Goal: Task Accomplishment & Management: Complete application form

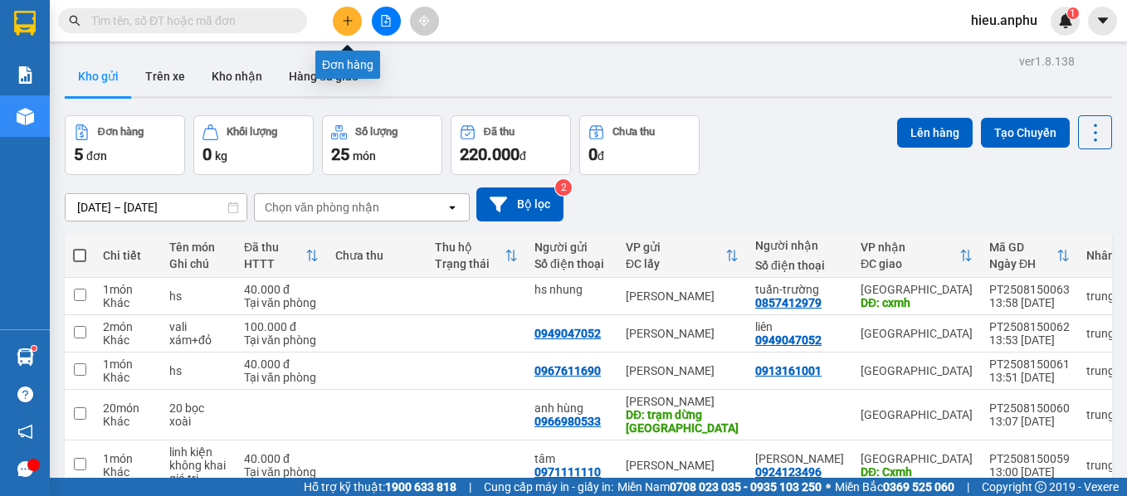
click at [338, 14] on button at bounding box center [347, 21] width 29 height 29
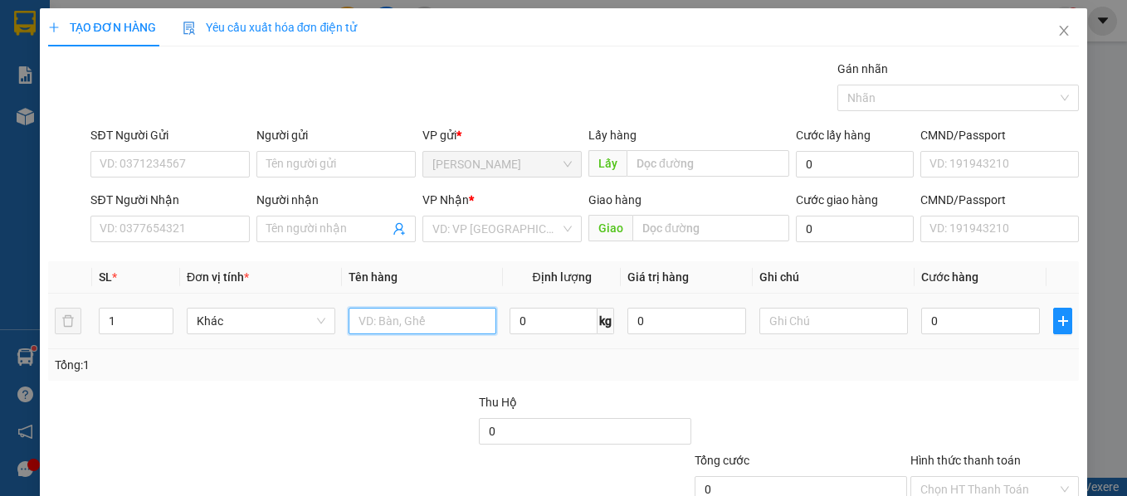
click at [403, 316] on input "text" at bounding box center [422, 321] width 149 height 27
type input "pet"
click at [348, 416] on div at bounding box center [369, 422] width 216 height 58
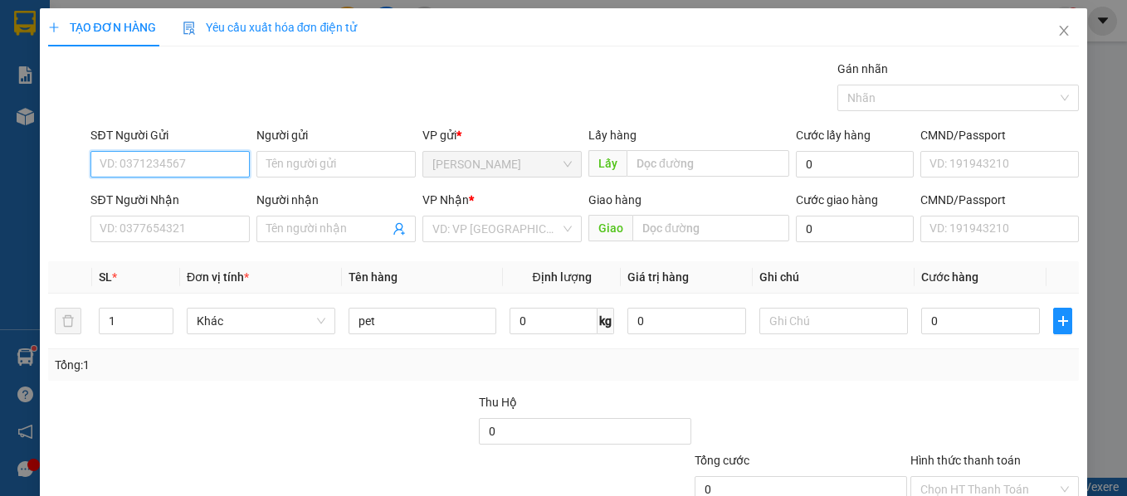
click at [168, 168] on input "SĐT Người Gửi" at bounding box center [169, 164] width 159 height 27
click at [146, 194] on div "0916990777 - phong" at bounding box center [169, 197] width 138 height 18
type input "0916990777"
type input "phong"
type input "0903747232"
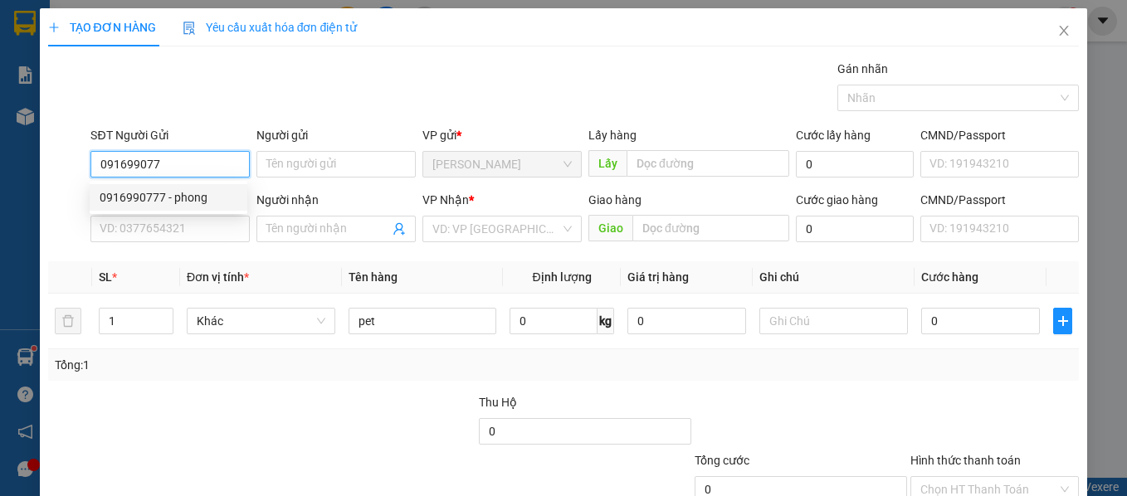
type input "[PERSON_NAME]"
type input "40.000"
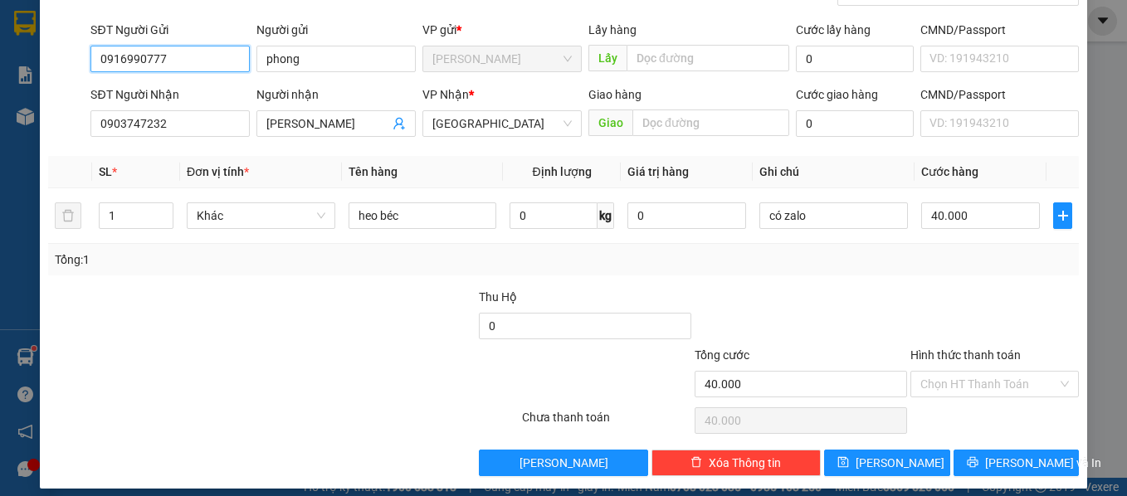
scroll to position [118, 0]
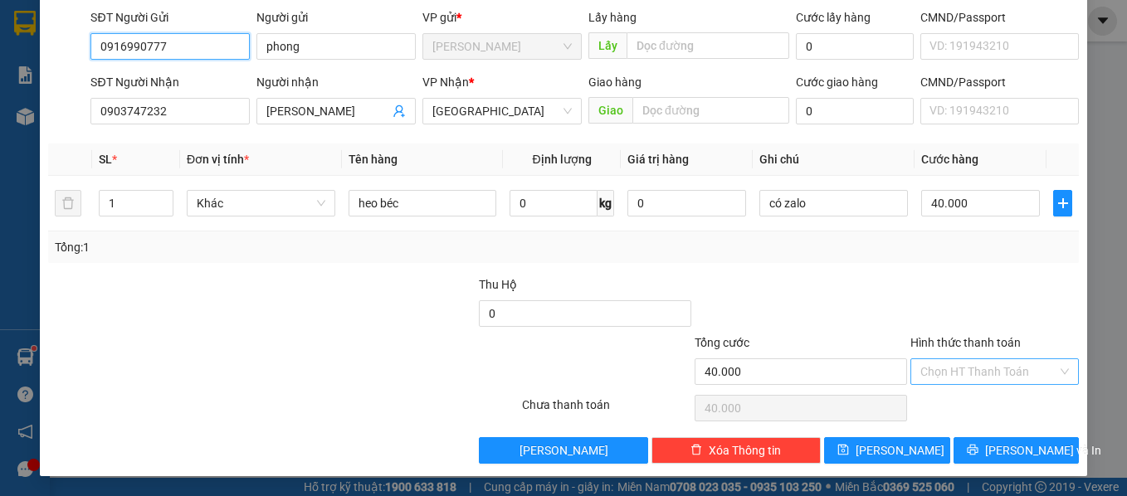
type input "0916990777"
click at [941, 368] on input "Hình thức thanh toán" at bounding box center [989, 371] width 138 height 25
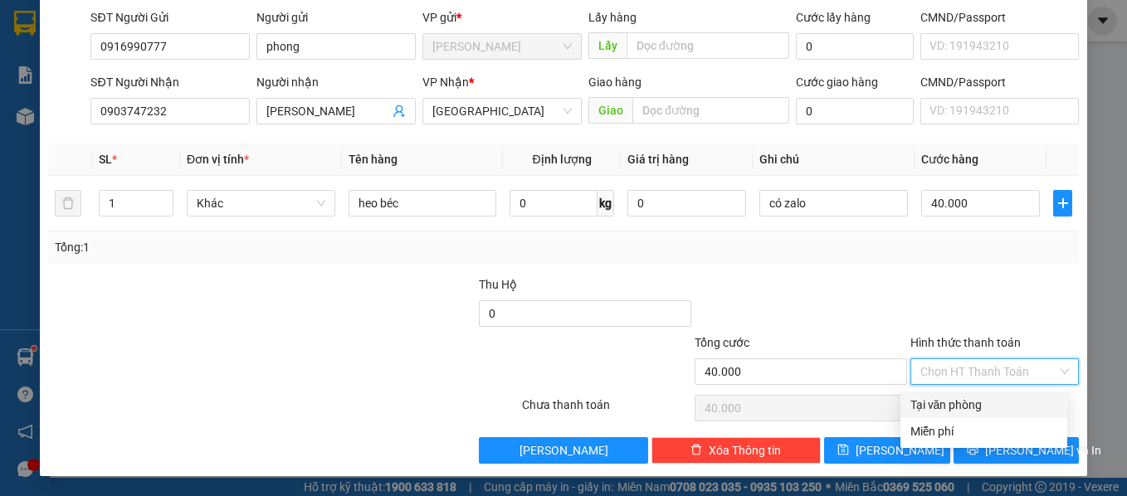
click at [953, 399] on div "Tại văn phòng" at bounding box center [983, 405] width 147 height 18
type input "0"
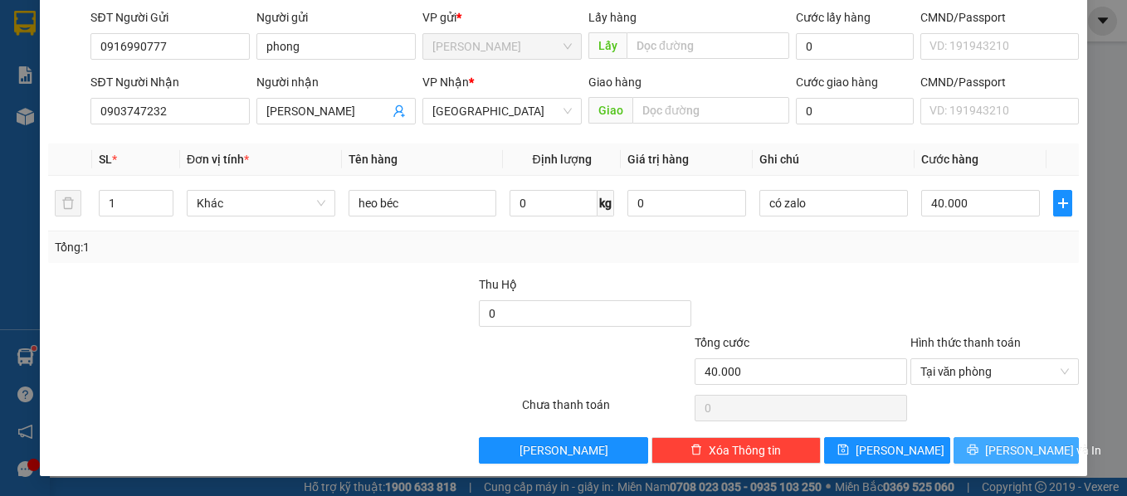
click at [1005, 449] on span "[PERSON_NAME] và In" at bounding box center [1043, 450] width 116 height 18
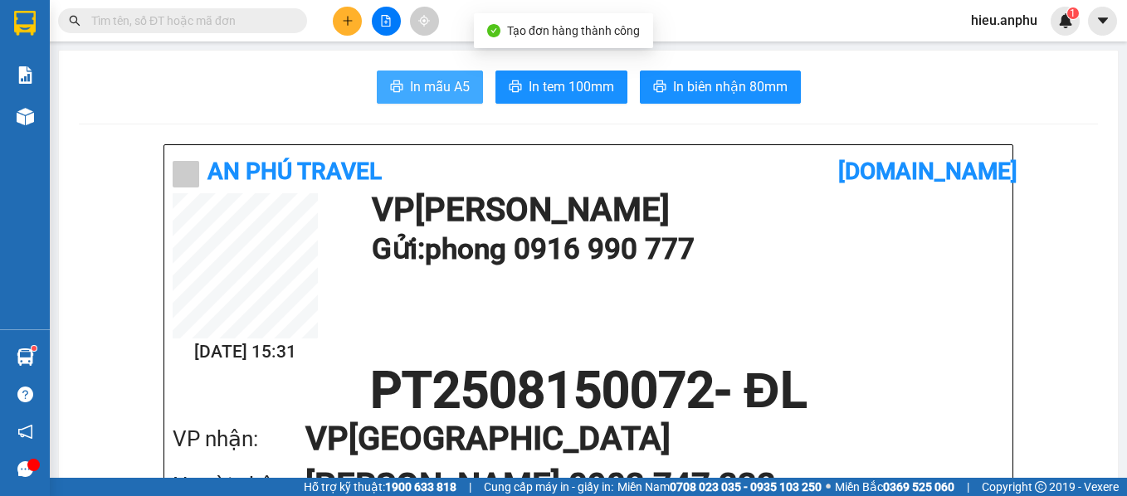
click at [436, 90] on span "In mẫu A5" at bounding box center [440, 86] width 60 height 21
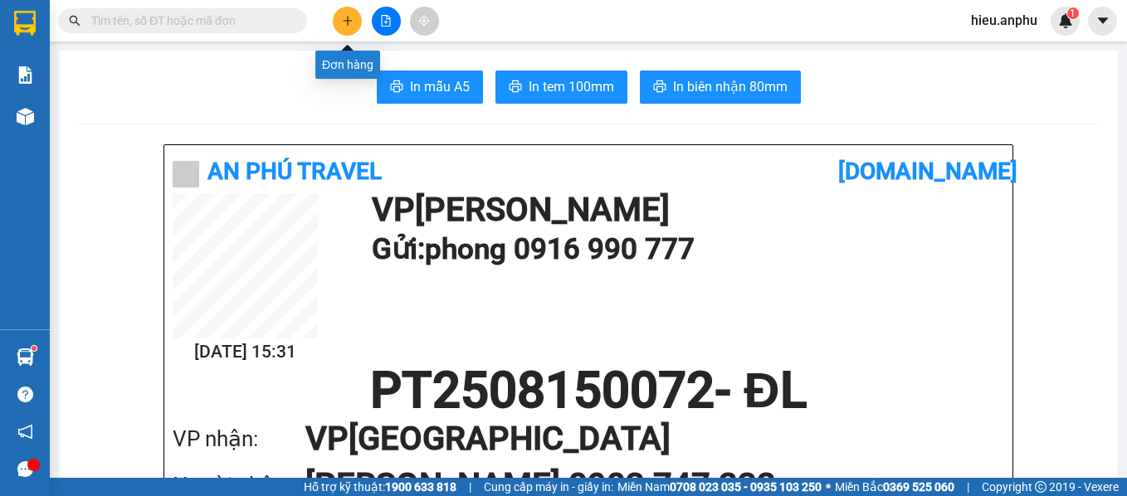
click at [347, 21] on icon "plus" at bounding box center [347, 20] width 9 height 1
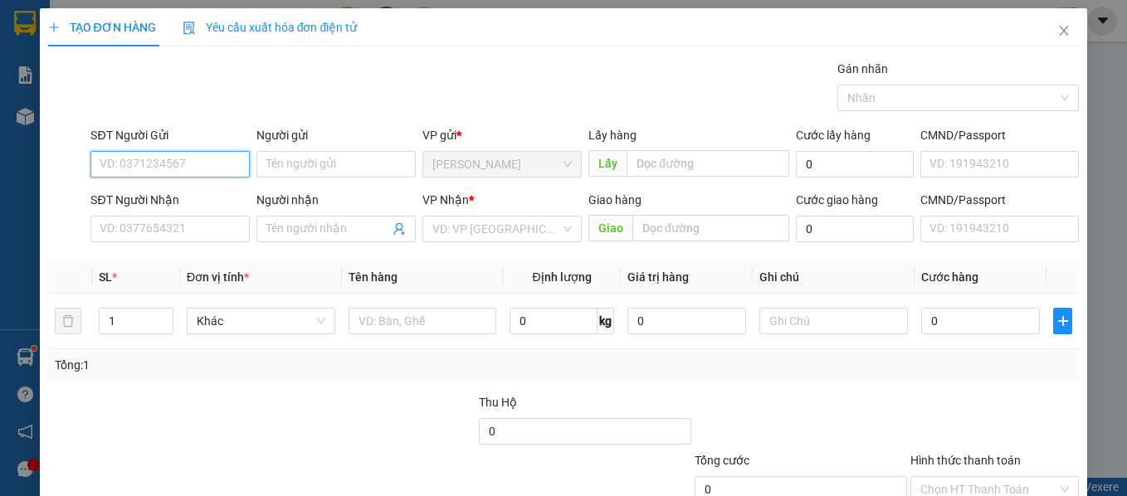
click at [145, 162] on input "SĐT Người Gửi" at bounding box center [169, 164] width 159 height 27
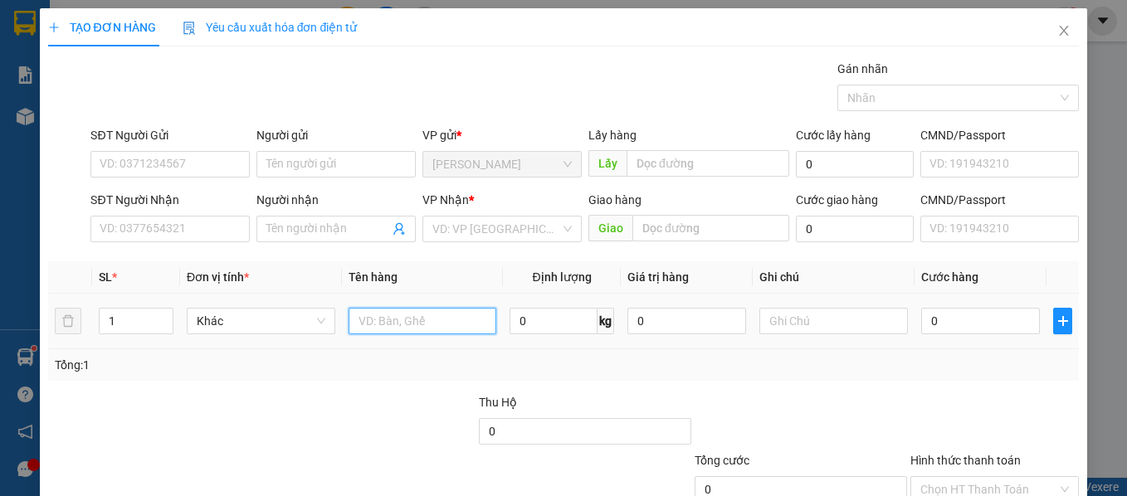
click at [397, 319] on input "text" at bounding box center [422, 321] width 149 height 27
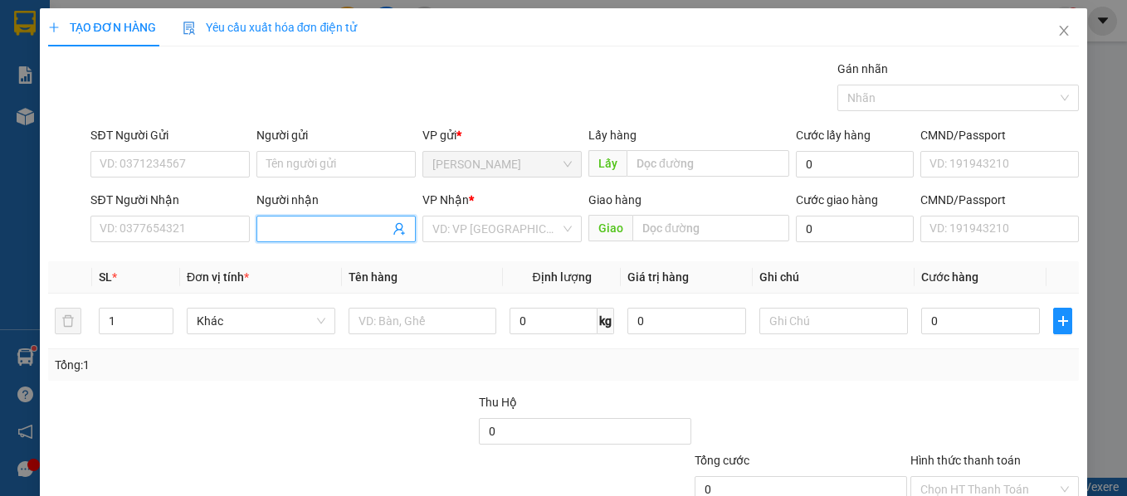
click at [298, 226] on input "Người nhận" at bounding box center [327, 229] width 123 height 18
click at [1059, 36] on icon "close" at bounding box center [1063, 31] width 9 height 10
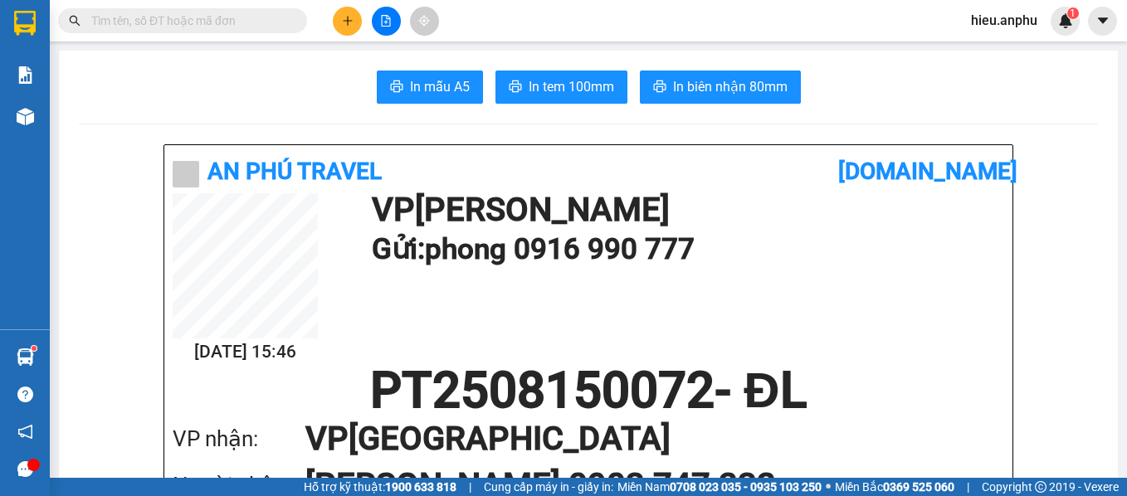
click at [233, 16] on input "text" at bounding box center [189, 21] width 196 height 18
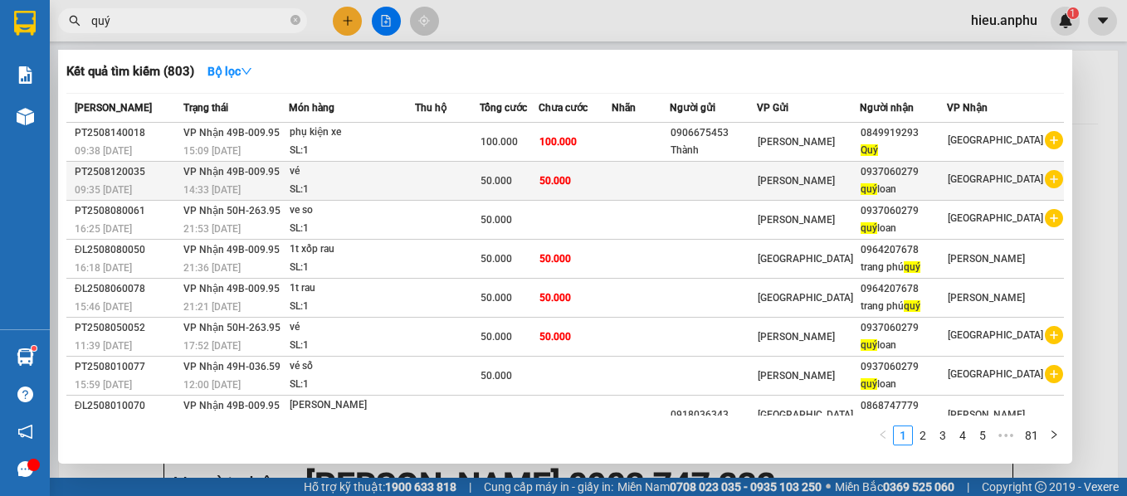
type input "quý"
click at [1046, 178] on icon "plus-circle" at bounding box center [1054, 179] width 18 height 18
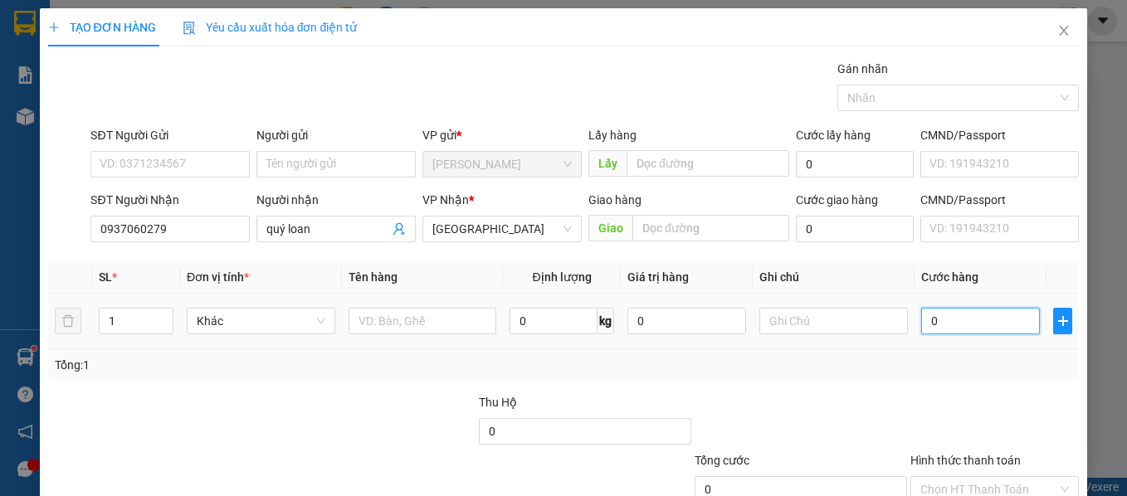
click at [947, 321] on input "0" at bounding box center [980, 321] width 119 height 27
type input "5"
type input "50"
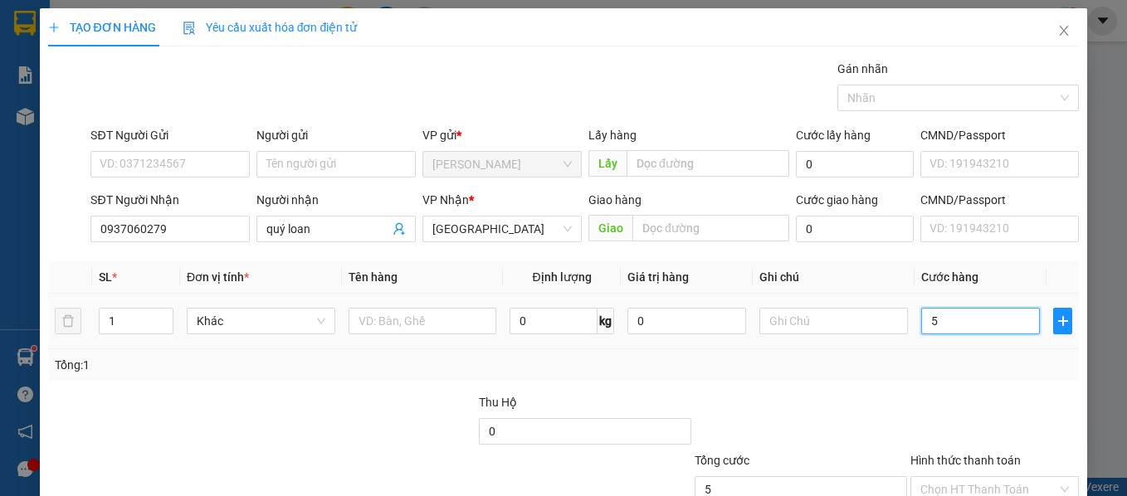
type input "50"
type input "50.000"
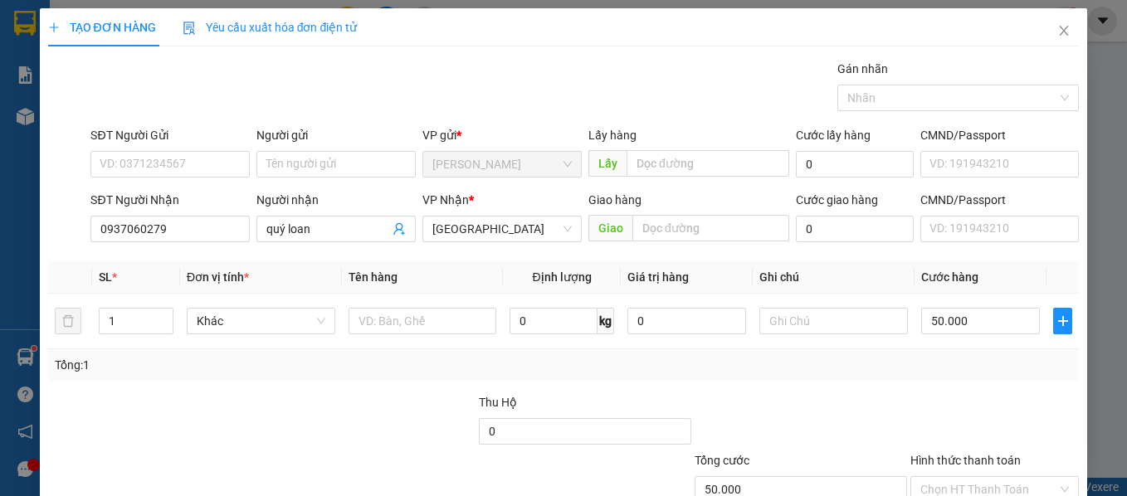
click at [727, 377] on div "Tổng: 1" at bounding box center [563, 365] width 1031 height 32
click at [380, 319] on input "text" at bounding box center [422, 321] width 149 height 27
type input "ve so"
click at [392, 384] on div "Transit Pickup Surcharge Ids Transit Deliver Surcharge Ids Transit Deliver Surc…" at bounding box center [563, 321] width 1031 height 522
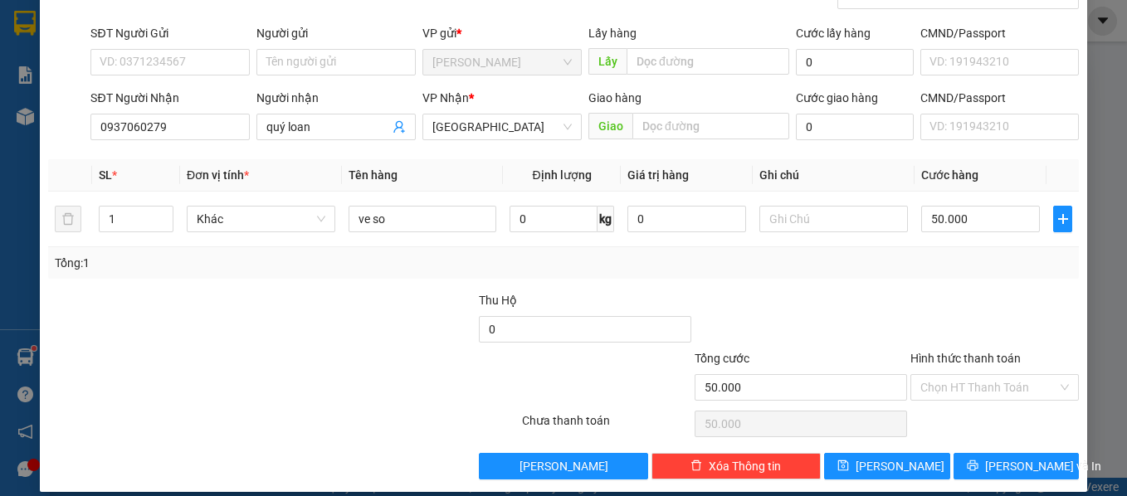
scroll to position [118, 0]
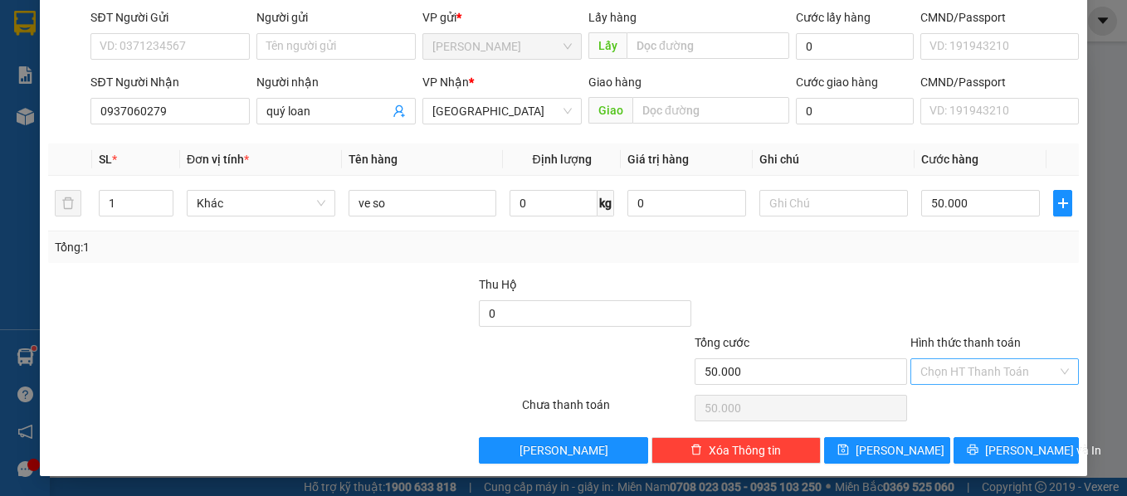
click at [989, 370] on input "Hình thức thanh toán" at bounding box center [989, 371] width 138 height 25
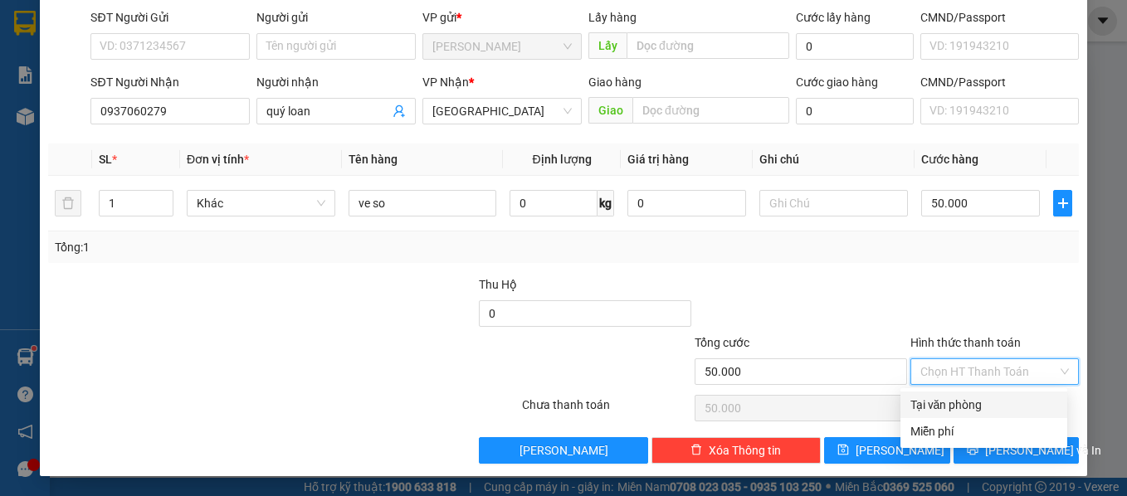
click at [972, 401] on div "Tại văn phòng" at bounding box center [983, 405] width 147 height 18
type input "0"
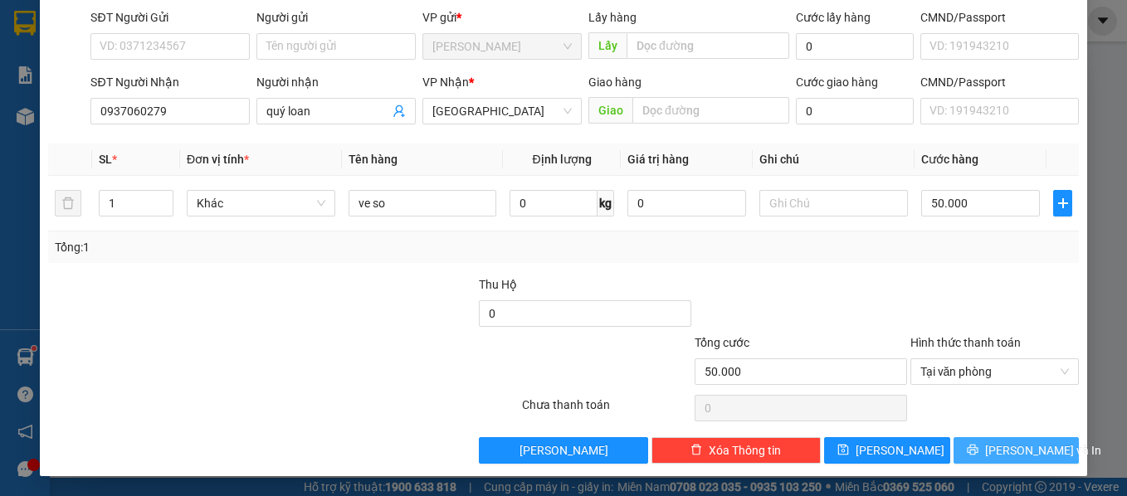
click at [1009, 451] on span "[PERSON_NAME] và In" at bounding box center [1043, 450] width 116 height 18
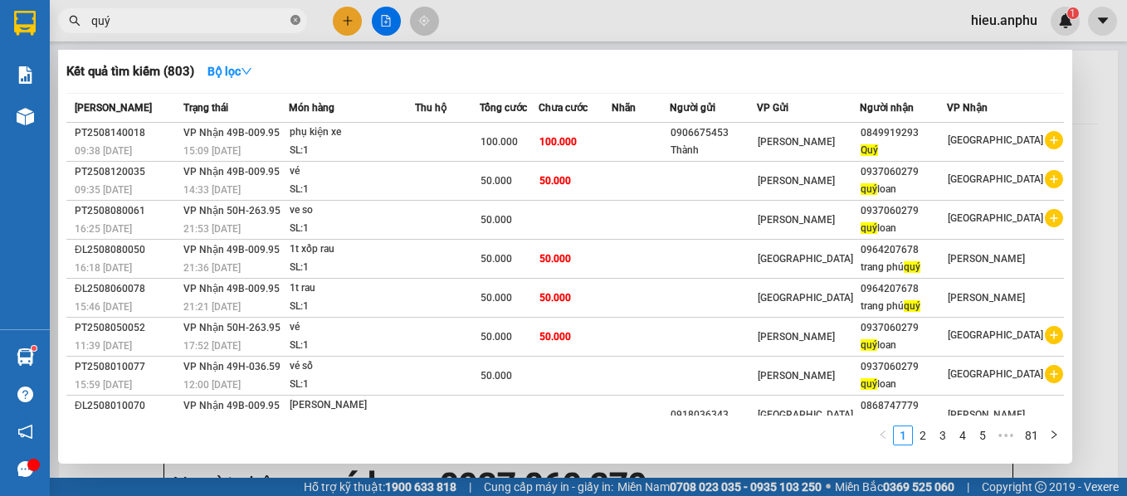
click at [294, 21] on icon "close-circle" at bounding box center [295, 20] width 10 height 10
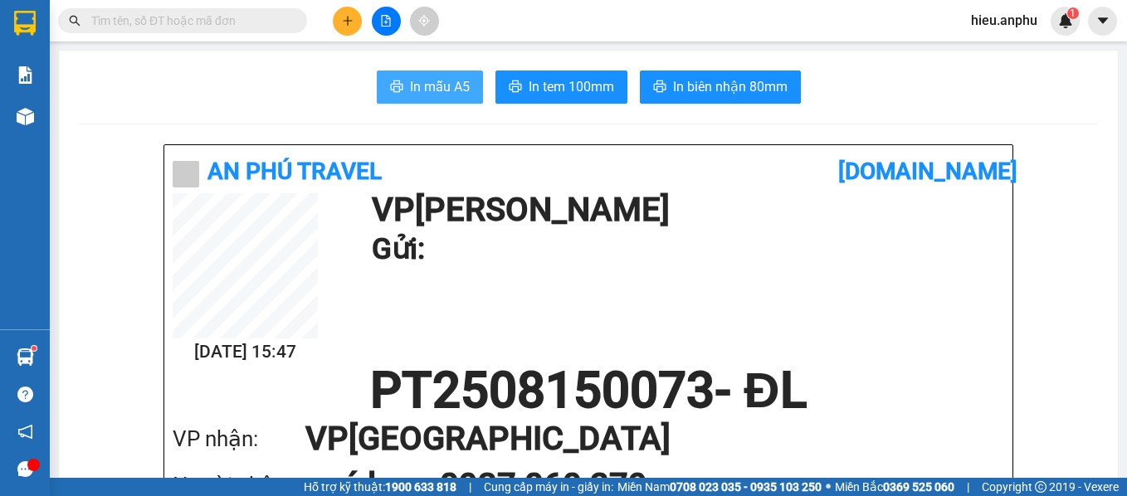
click at [441, 78] on span "In mẫu A5" at bounding box center [440, 86] width 60 height 21
click at [346, 20] on icon "plus" at bounding box center [348, 21] width 12 height 12
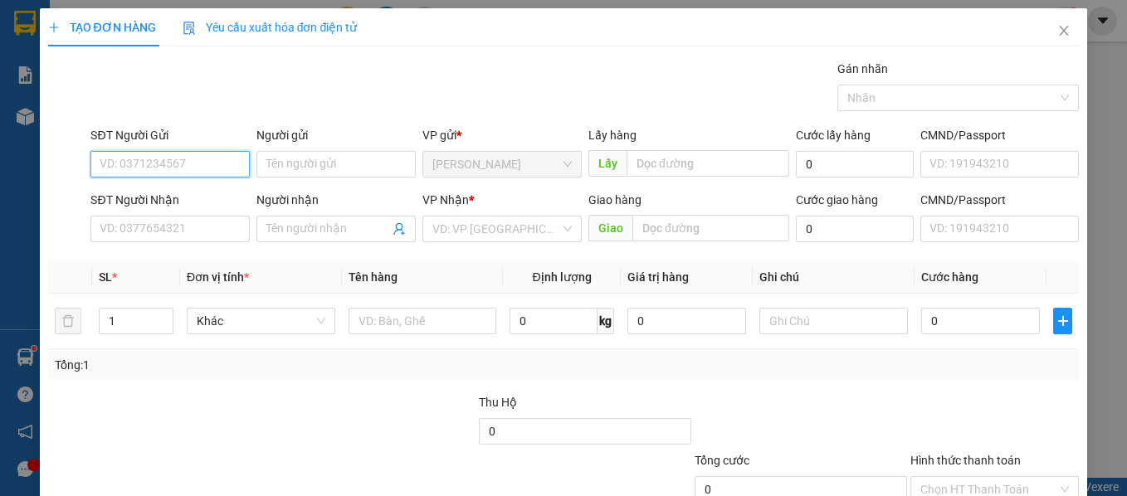
click at [180, 162] on input "SĐT Người Gửi" at bounding box center [169, 164] width 159 height 27
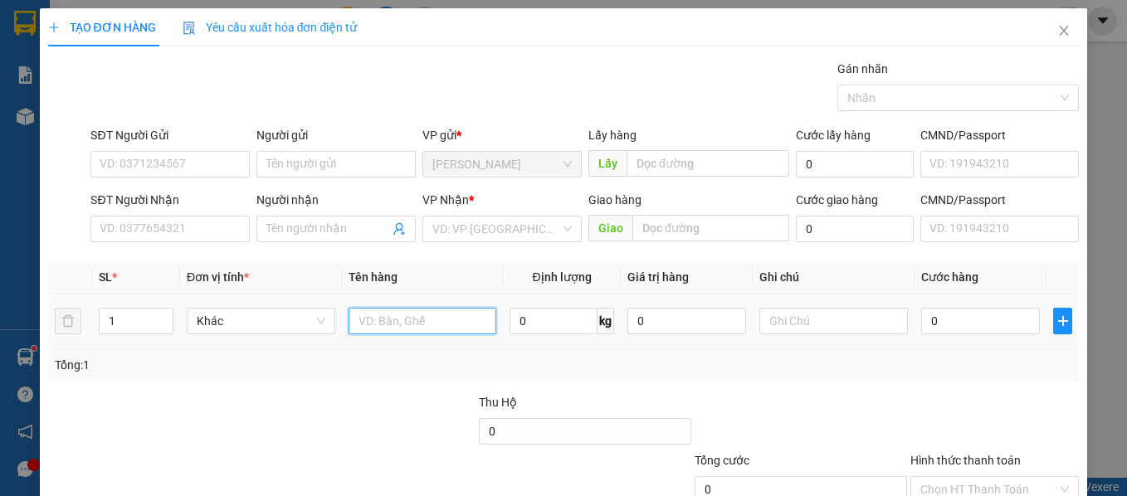
click at [402, 327] on input "text" at bounding box center [422, 321] width 149 height 27
type input "ho so"
click at [935, 314] on input "0" at bounding box center [980, 321] width 119 height 27
type input "3"
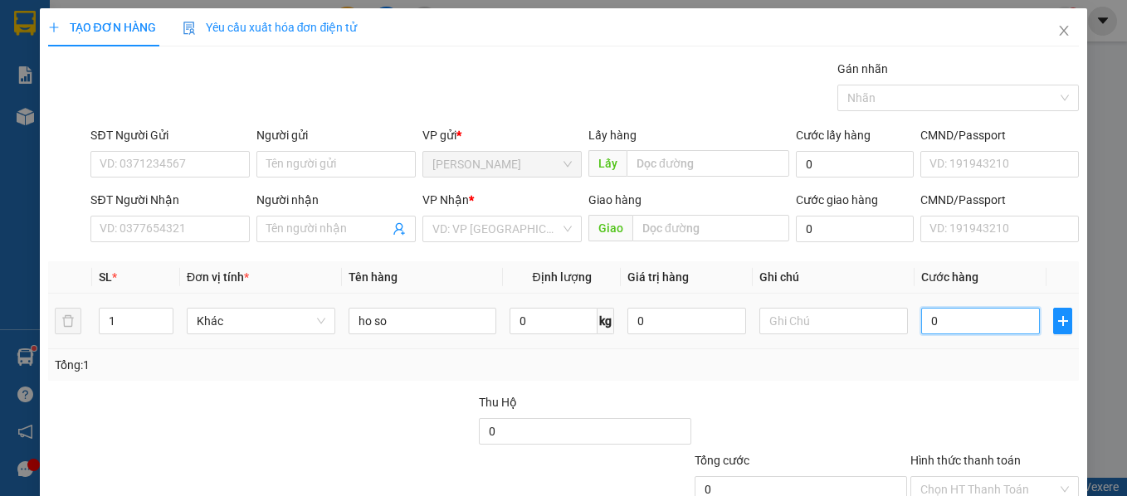
type input "3"
type input "30"
type input "30.000"
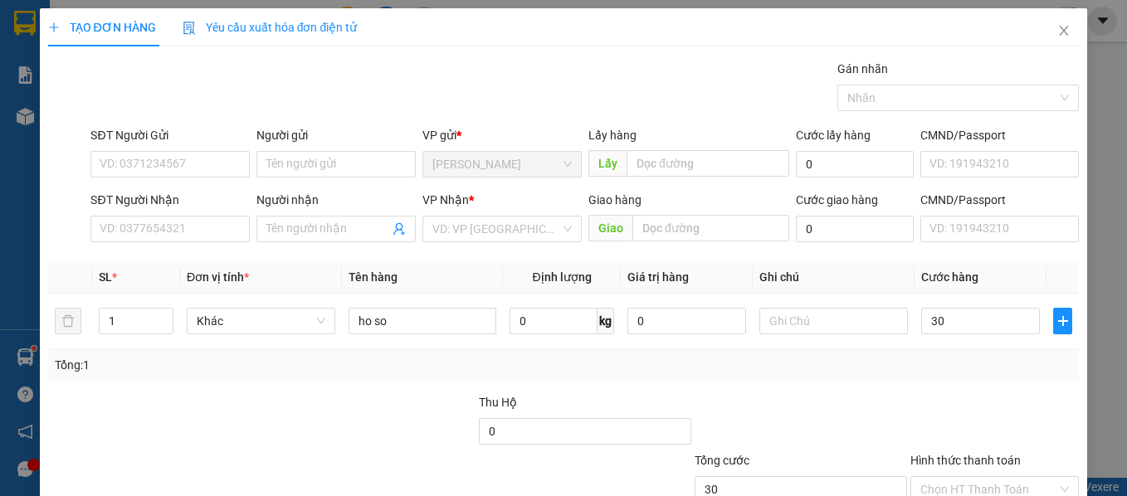
type input "30.000"
click at [374, 368] on div "Tổng: 1" at bounding box center [246, 365] width 382 height 18
click at [141, 168] on input "SĐT Người Gửi" at bounding box center [169, 164] width 159 height 27
type input "0911573968"
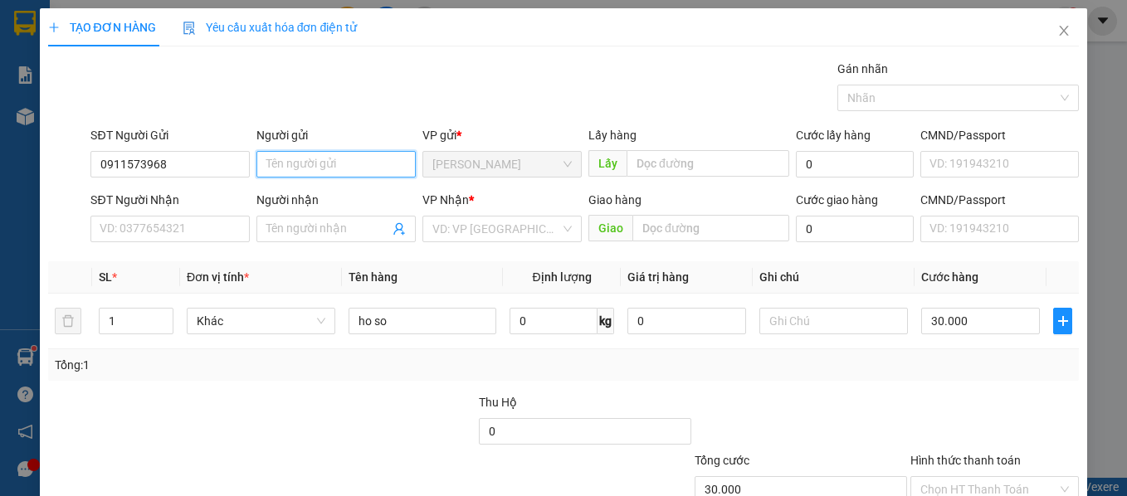
click at [342, 156] on input "Người gửi" at bounding box center [335, 164] width 159 height 27
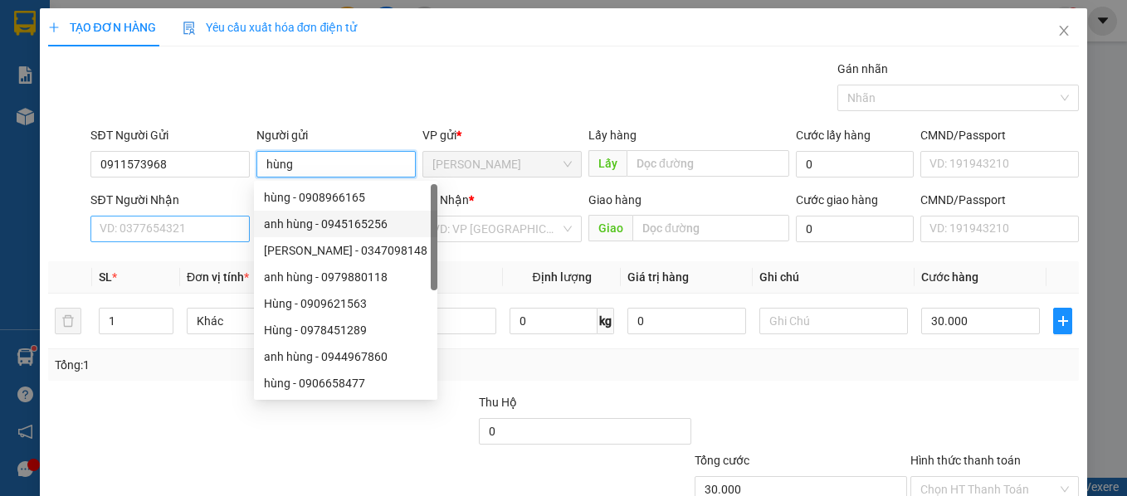
type input "hùng"
click at [204, 236] on input "SĐT Người Nhận" at bounding box center [169, 229] width 159 height 27
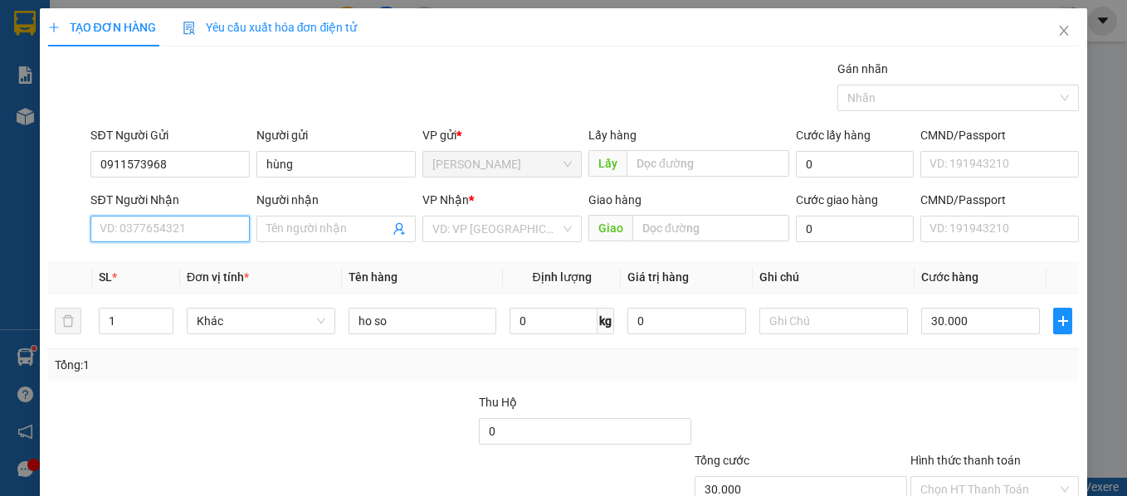
click at [197, 226] on input "SĐT Người Nhận" at bounding box center [169, 229] width 159 height 27
click at [312, 235] on input "Người nhận" at bounding box center [327, 229] width 123 height 18
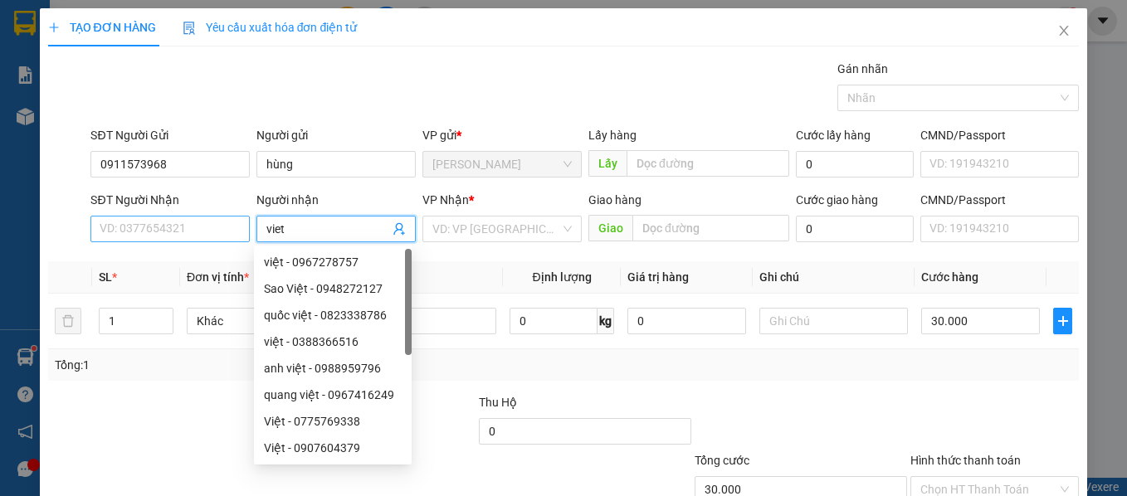
type input "viet"
click at [172, 222] on input "SĐT Người Nhận" at bounding box center [169, 229] width 159 height 27
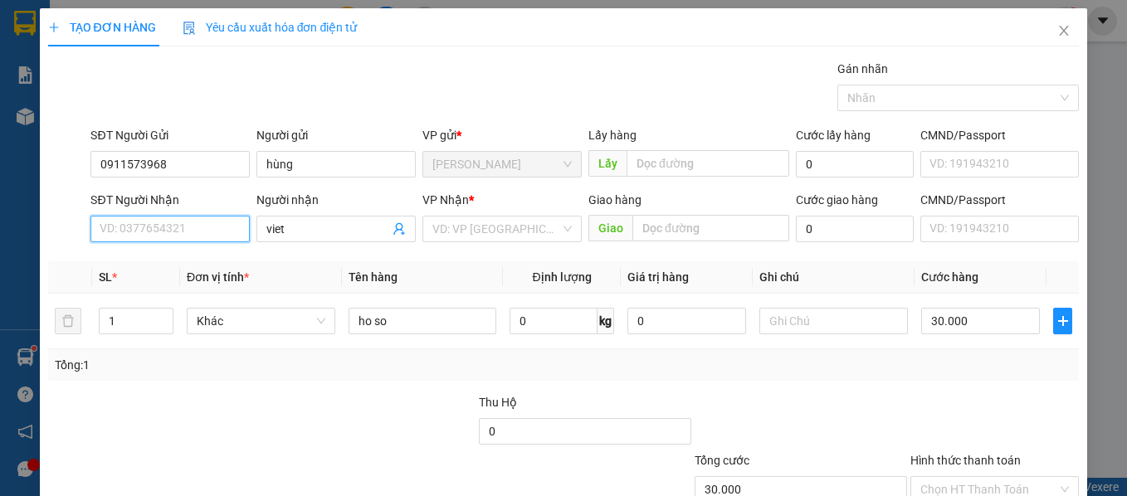
click at [191, 228] on input "SĐT Người Nhận" at bounding box center [169, 229] width 159 height 27
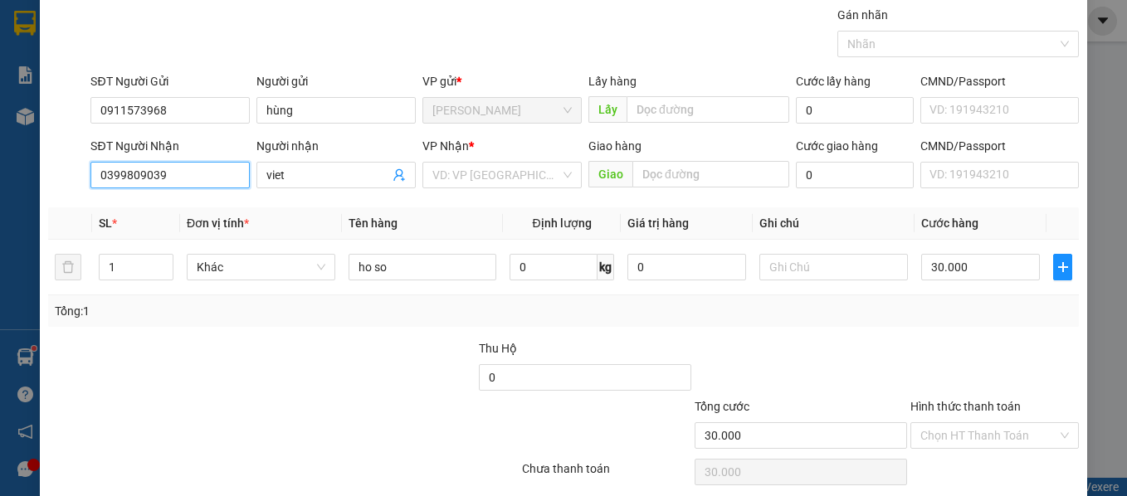
scroll to position [83, 0]
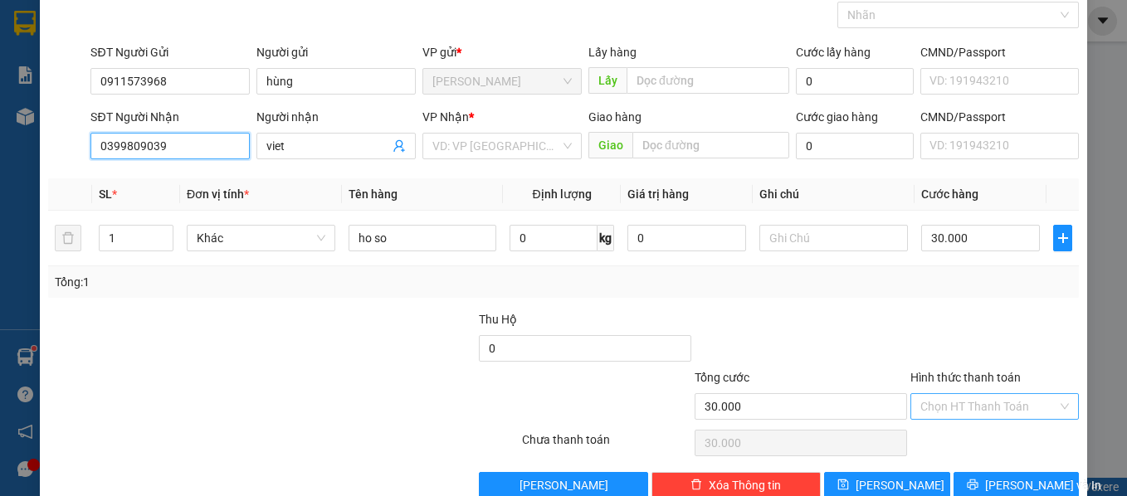
type input "0399809039"
click at [970, 405] on input "Hình thức thanh toán" at bounding box center [989, 406] width 138 height 25
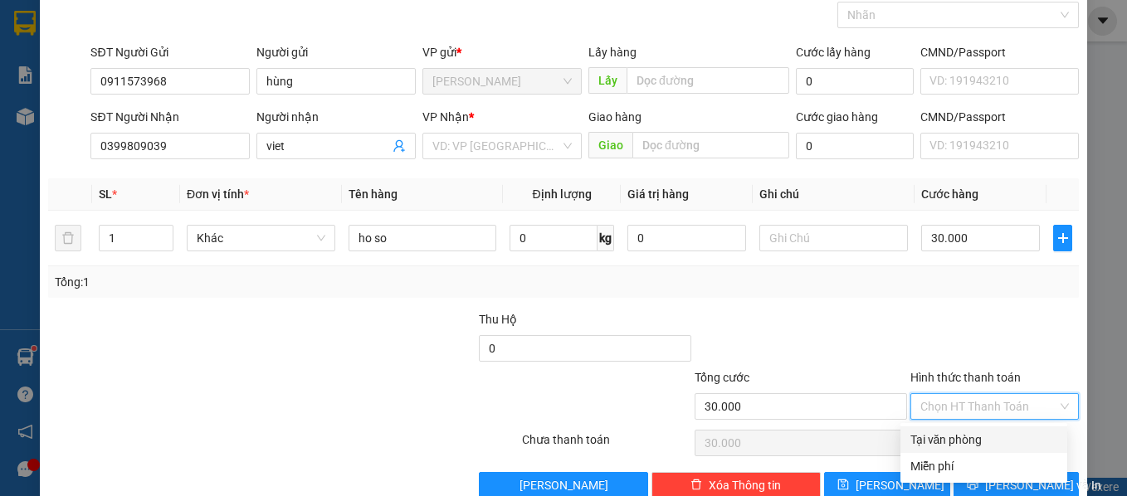
click at [962, 436] on div "Tại văn phòng" at bounding box center [983, 440] width 147 height 18
type input "0"
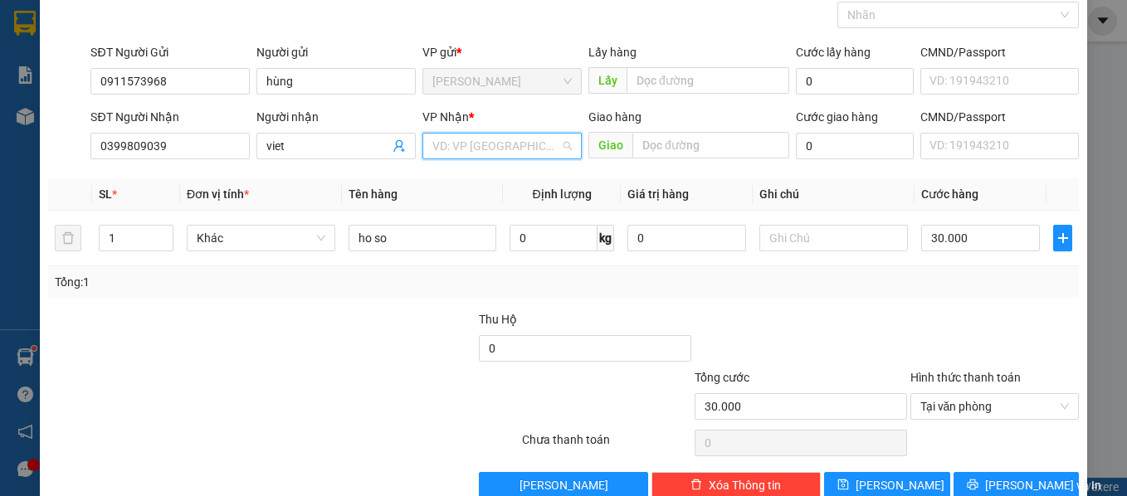
click at [488, 139] on input "search" at bounding box center [496, 146] width 128 height 25
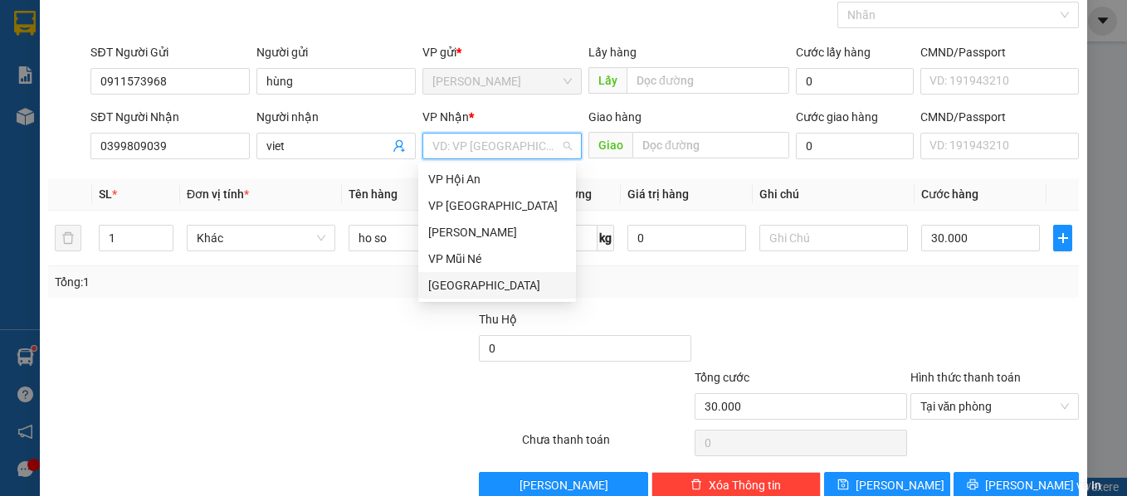
click at [457, 276] on div "[GEOGRAPHIC_DATA]" at bounding box center [497, 285] width 138 height 18
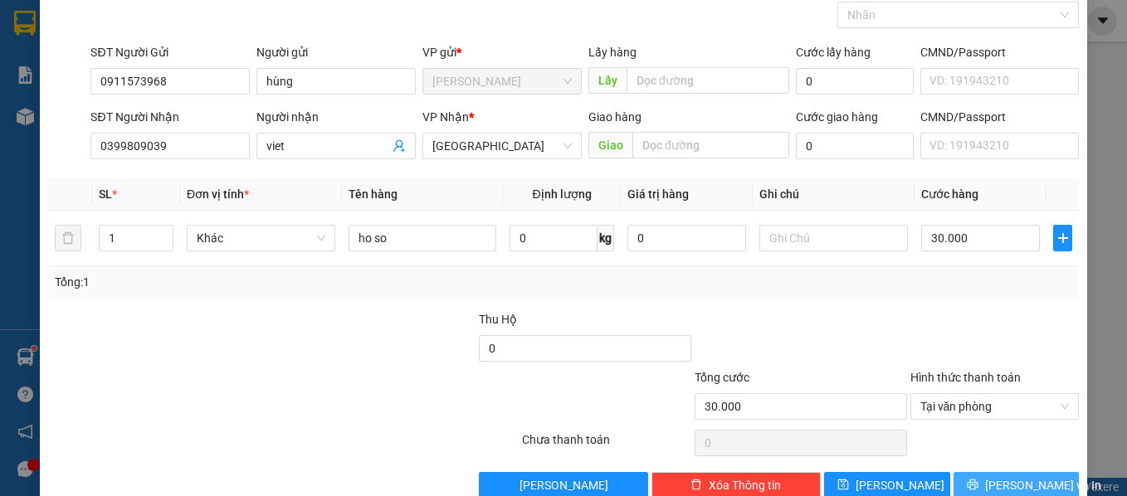
click at [977, 483] on icon "printer" at bounding box center [972, 485] width 11 height 11
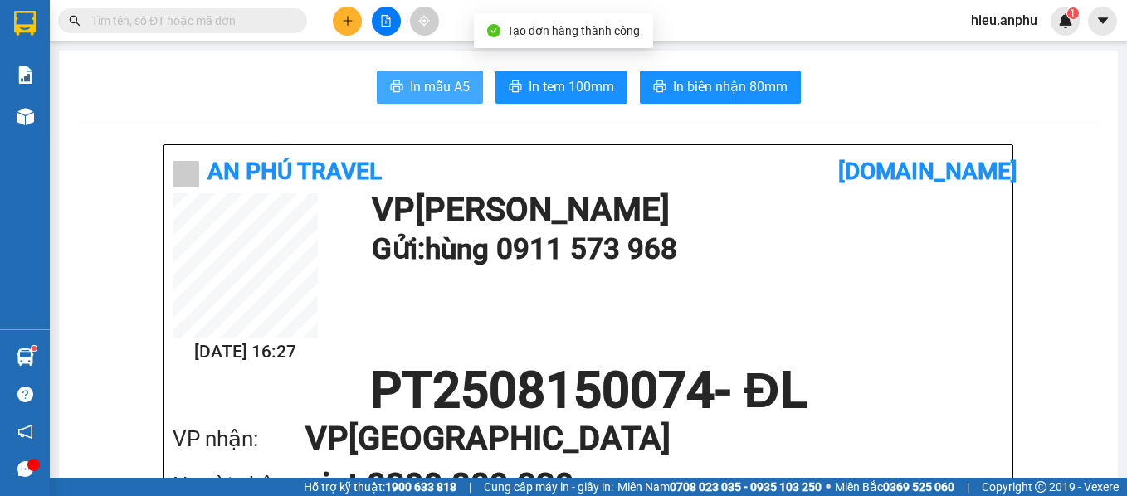
click at [428, 82] on span "In mẫu A5" at bounding box center [440, 86] width 60 height 21
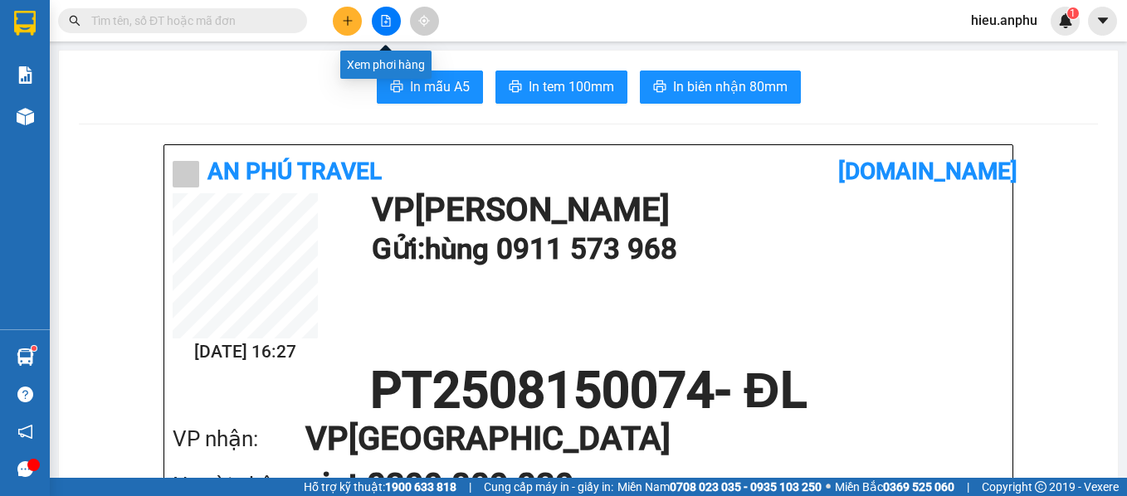
click at [387, 17] on icon "file-add" at bounding box center [386, 21] width 9 height 12
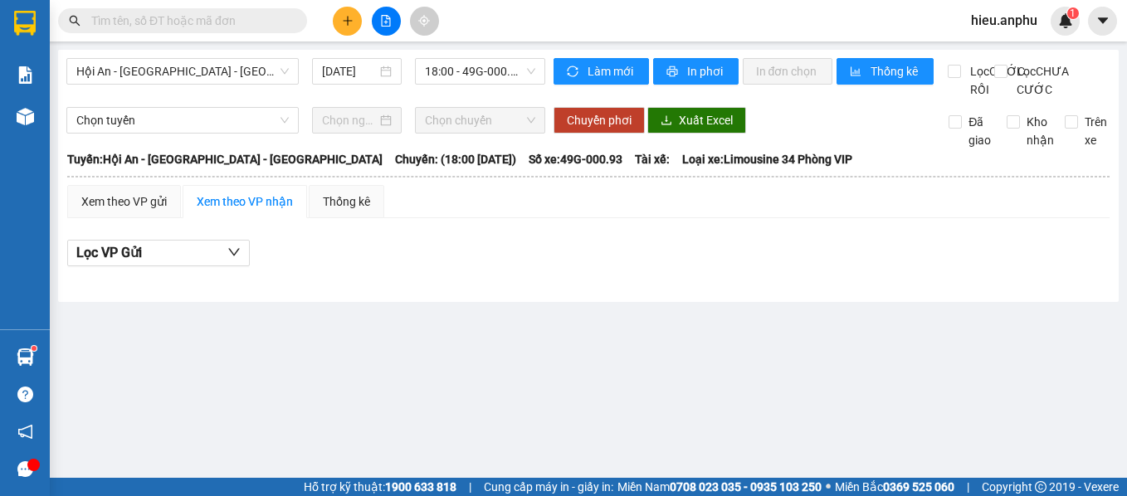
click at [250, 74] on span "Hội An - [GEOGRAPHIC_DATA] - [GEOGRAPHIC_DATA]" at bounding box center [182, 71] width 212 height 25
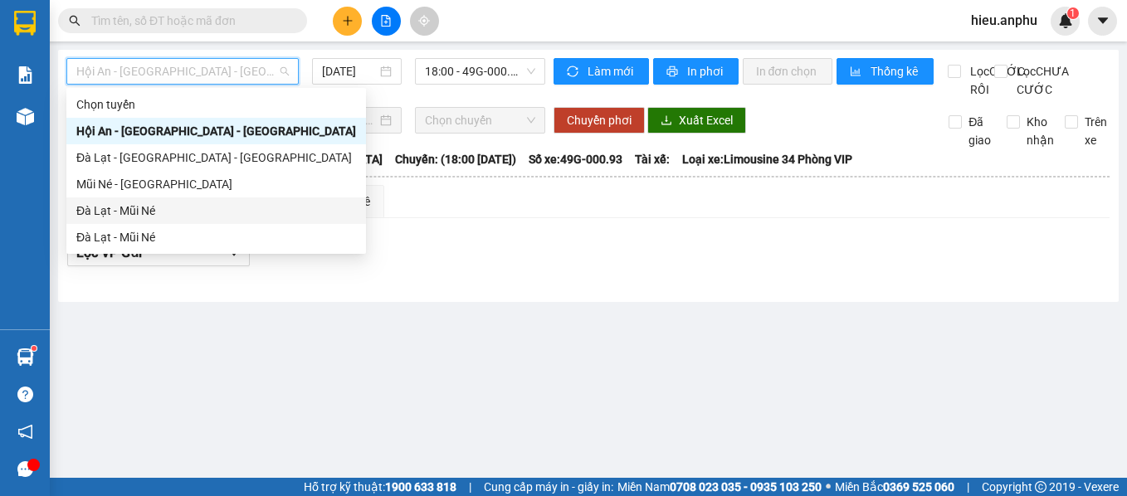
click at [163, 204] on div "Đà Lạt - Mũi Né" at bounding box center [216, 211] width 280 height 18
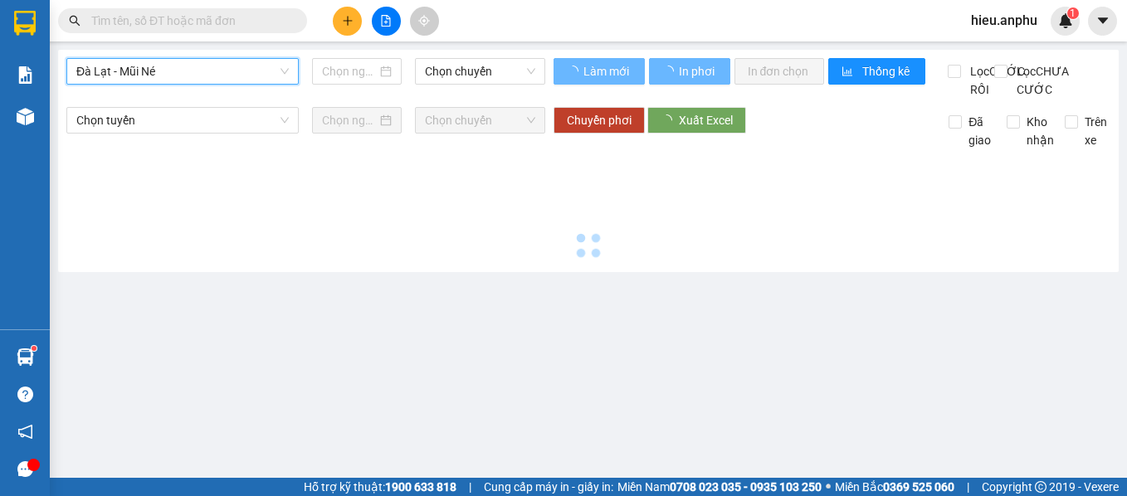
type input "[DATE]"
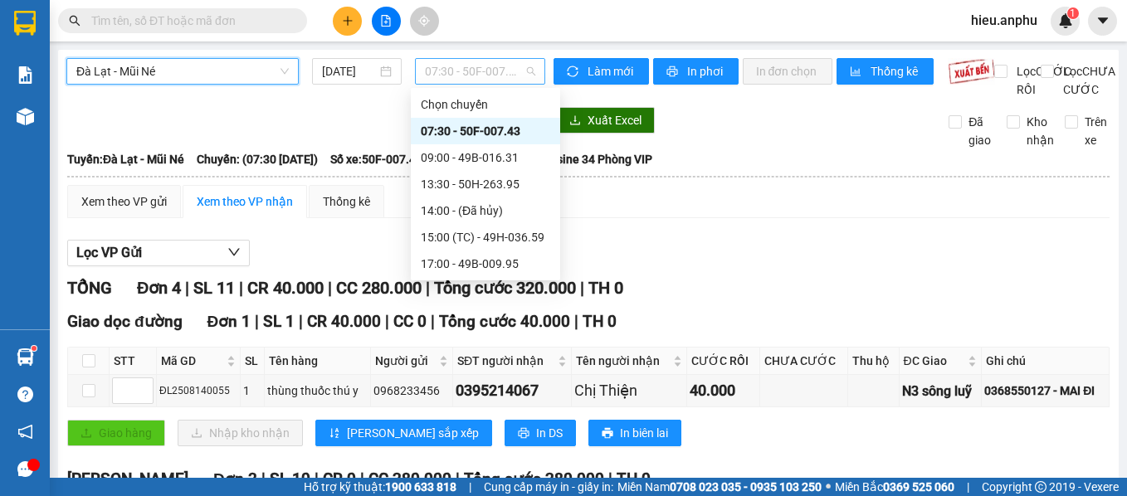
click at [468, 72] on span "07:30 - 50F-007.43" at bounding box center [480, 71] width 110 height 25
click at [267, 73] on span "Đà Lạt - Mũi Né" at bounding box center [182, 71] width 212 height 25
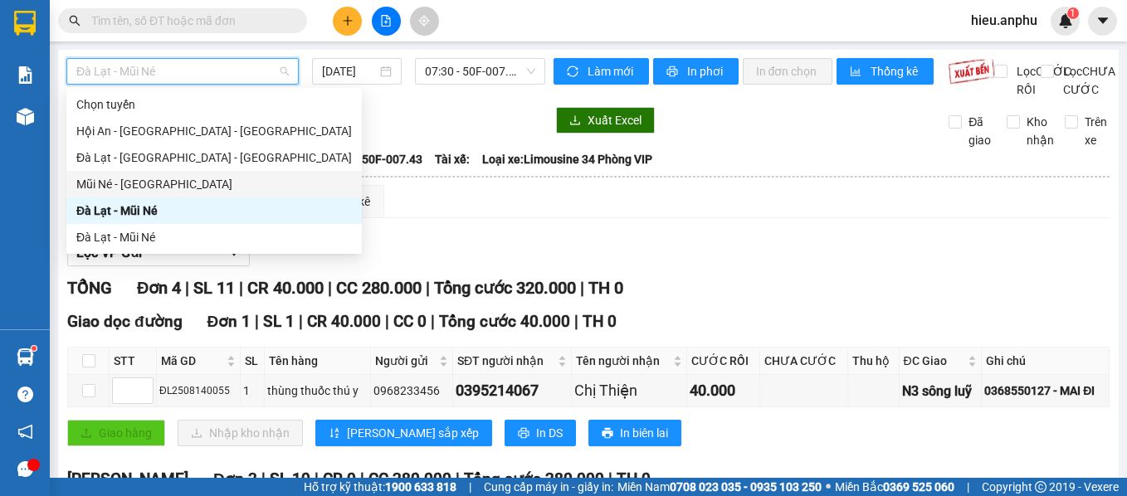
click at [138, 183] on div "Mũi Né - [GEOGRAPHIC_DATA]" at bounding box center [213, 184] width 275 height 18
type input "[DATE]"
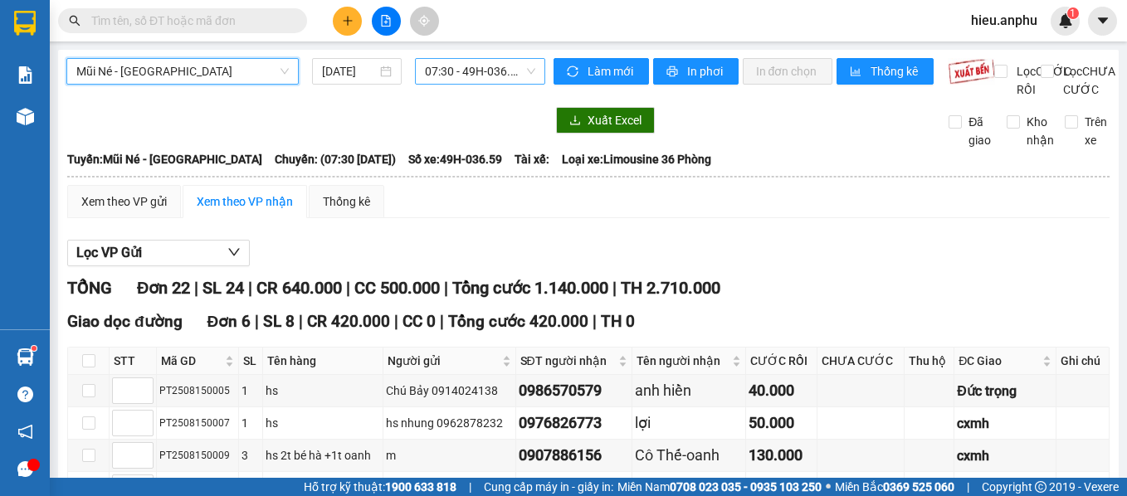
click at [475, 68] on span "07:30 - 49H-036.59" at bounding box center [480, 71] width 110 height 25
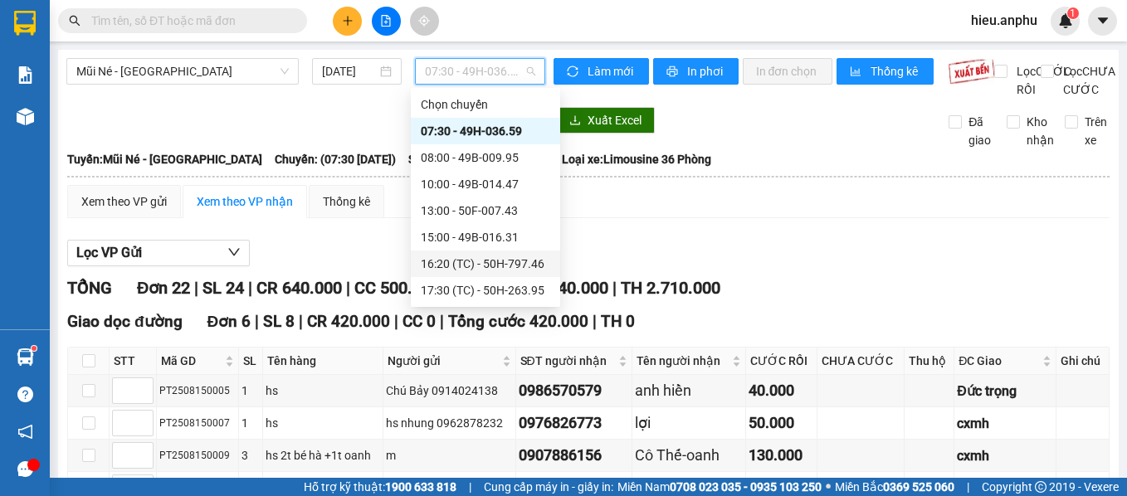
click at [482, 261] on div "16:20 (TC) - 50H-797.46" at bounding box center [485, 264] width 129 height 18
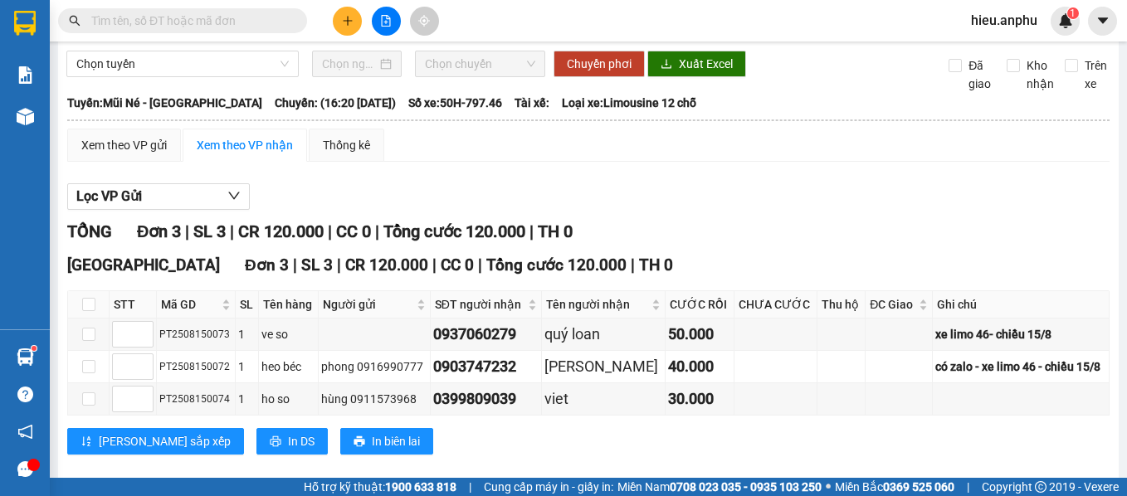
scroll to position [98, 0]
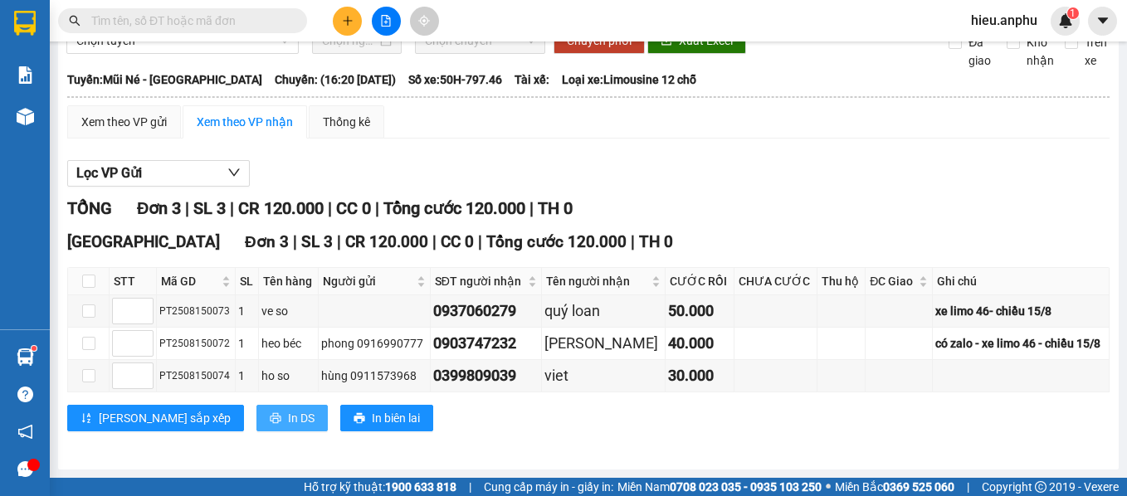
click at [256, 419] on button "In DS" at bounding box center [291, 418] width 71 height 27
